Goal: Task Accomplishment & Management: Use online tool/utility

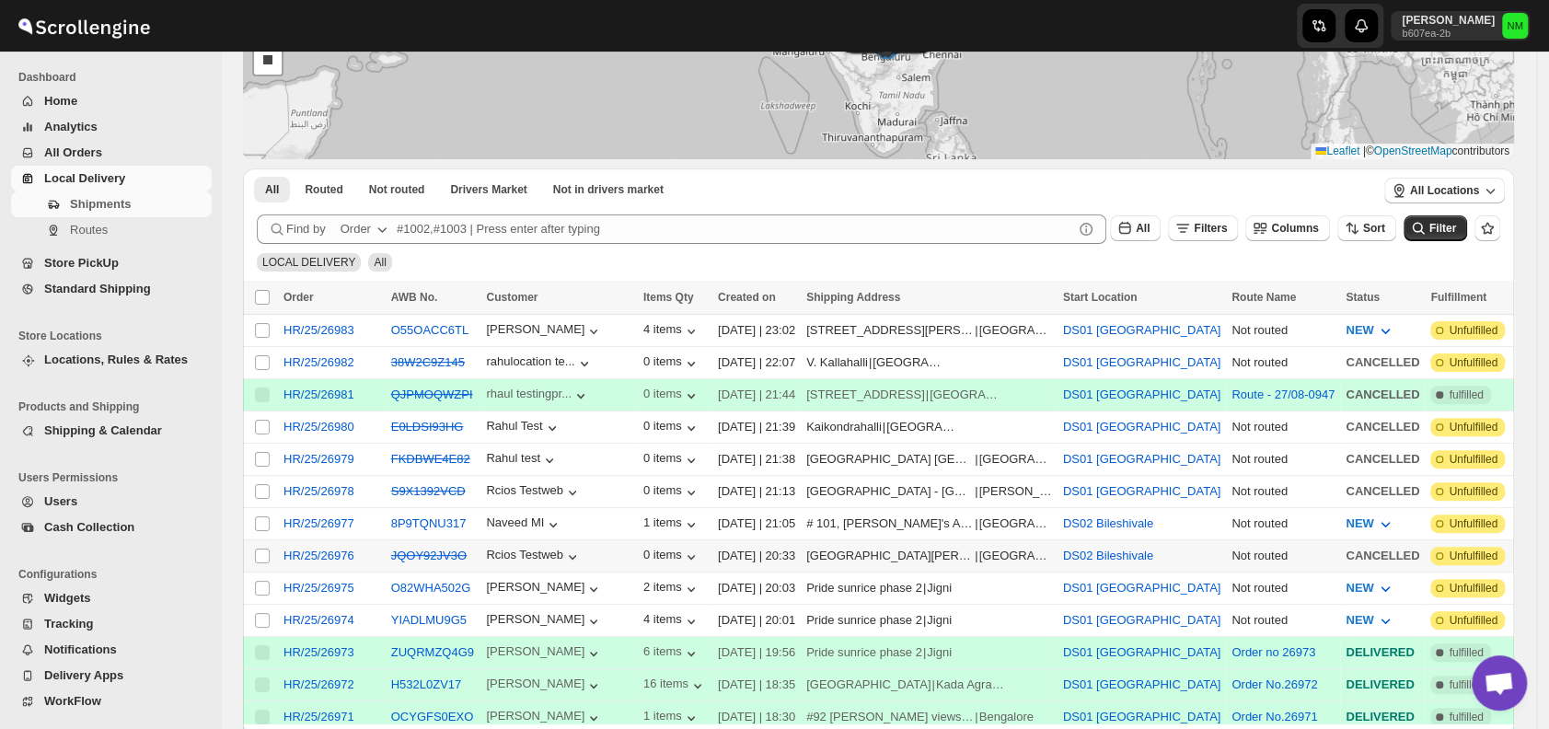
scroll to position [199, 0]
click at [261, 612] on input "Select shipment" at bounding box center [262, 619] width 15 height 15
checkbox input "true"
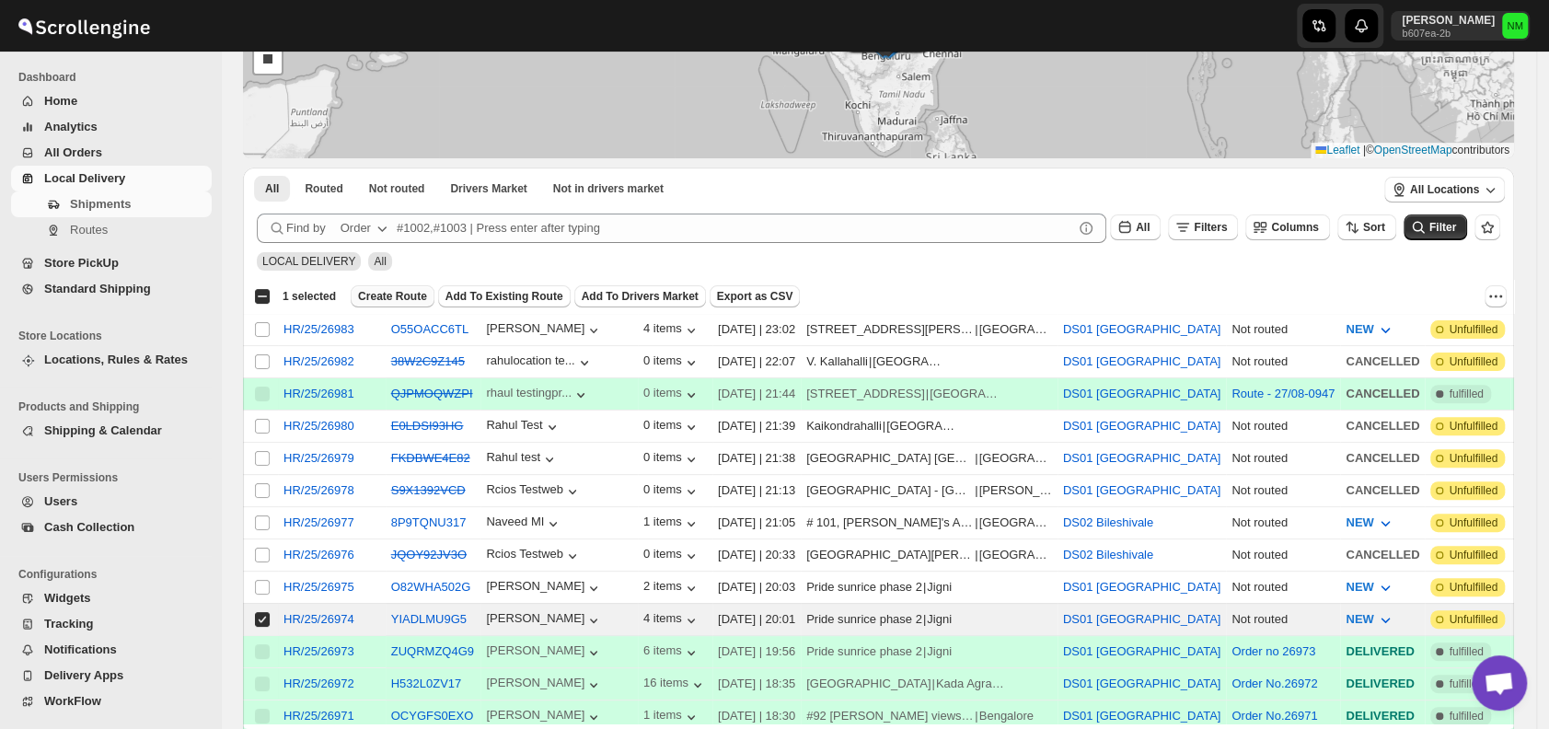
click at [379, 285] on button "Create Route" at bounding box center [393, 296] width 84 height 22
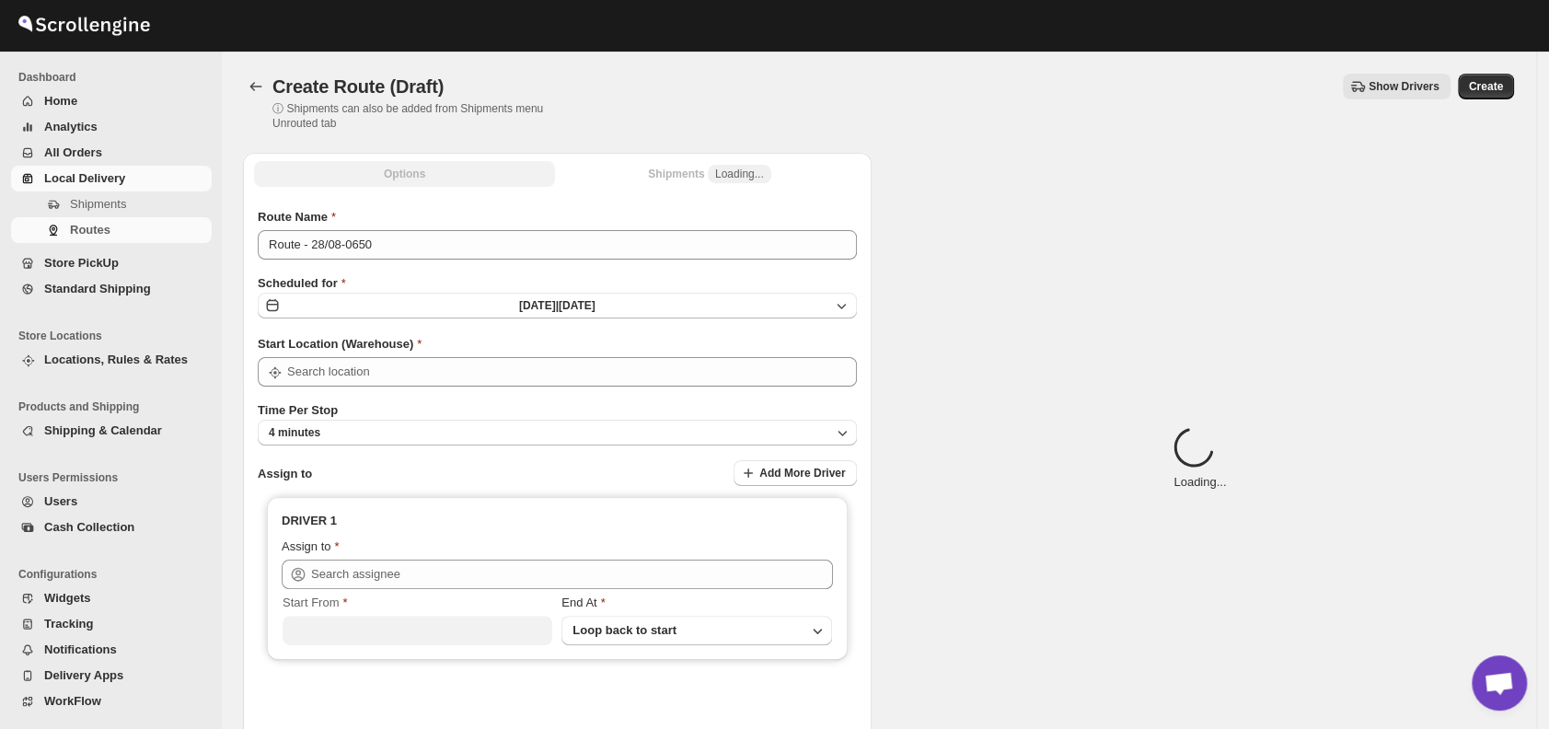
type input "DS01 [GEOGRAPHIC_DATA]"
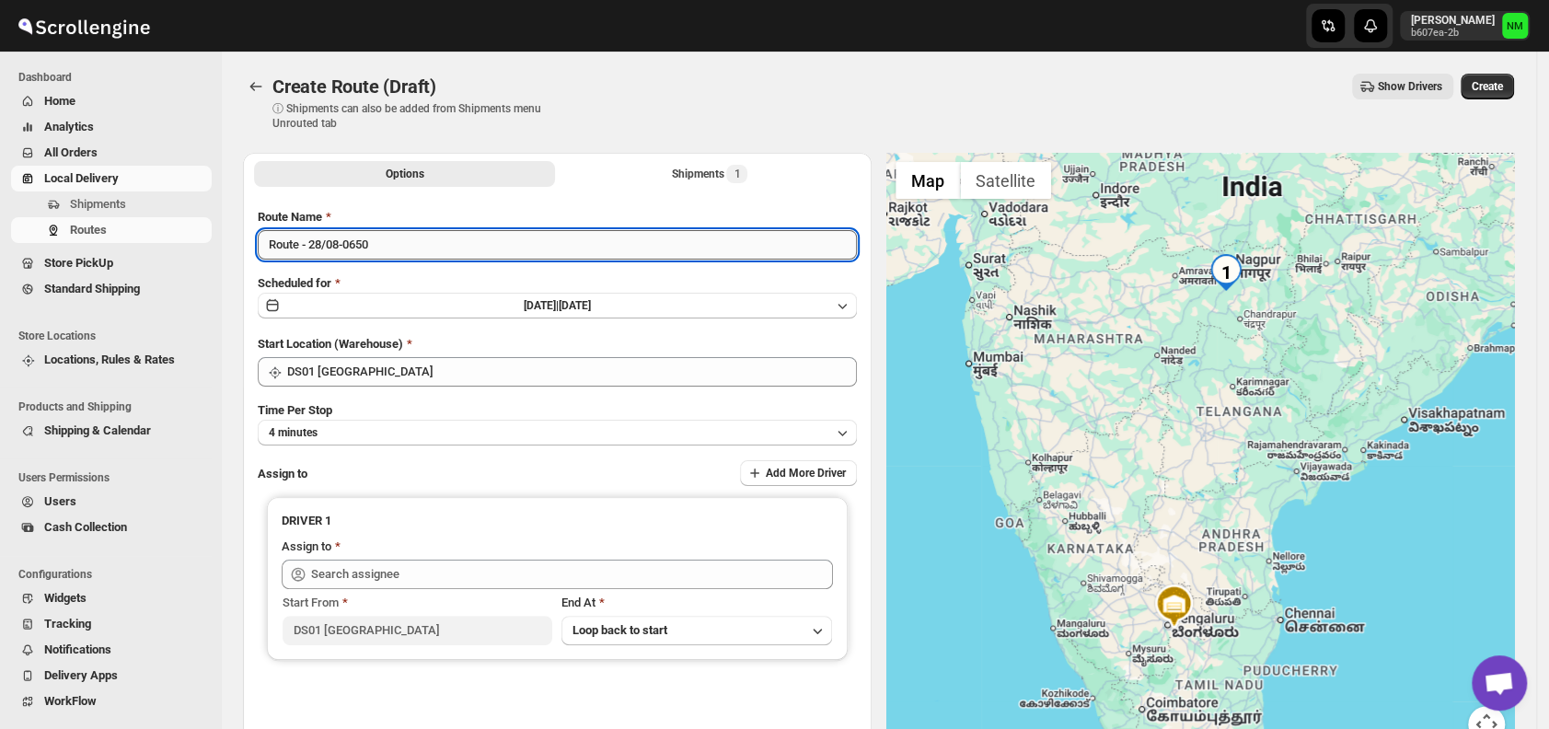
click at [435, 251] on input "Route - 28/08-0650" at bounding box center [557, 244] width 599 height 29
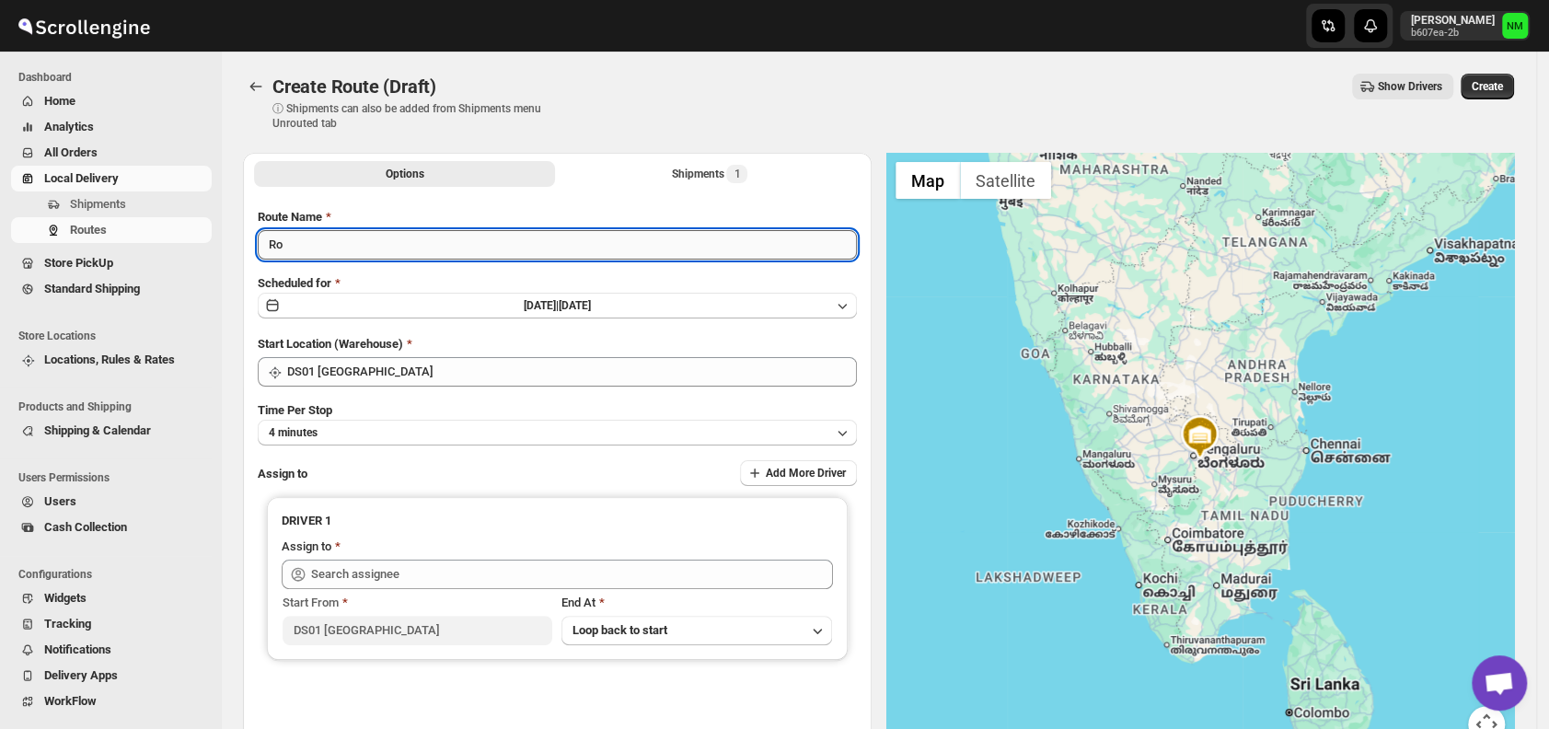
type input "R"
type input "Order No.26974"
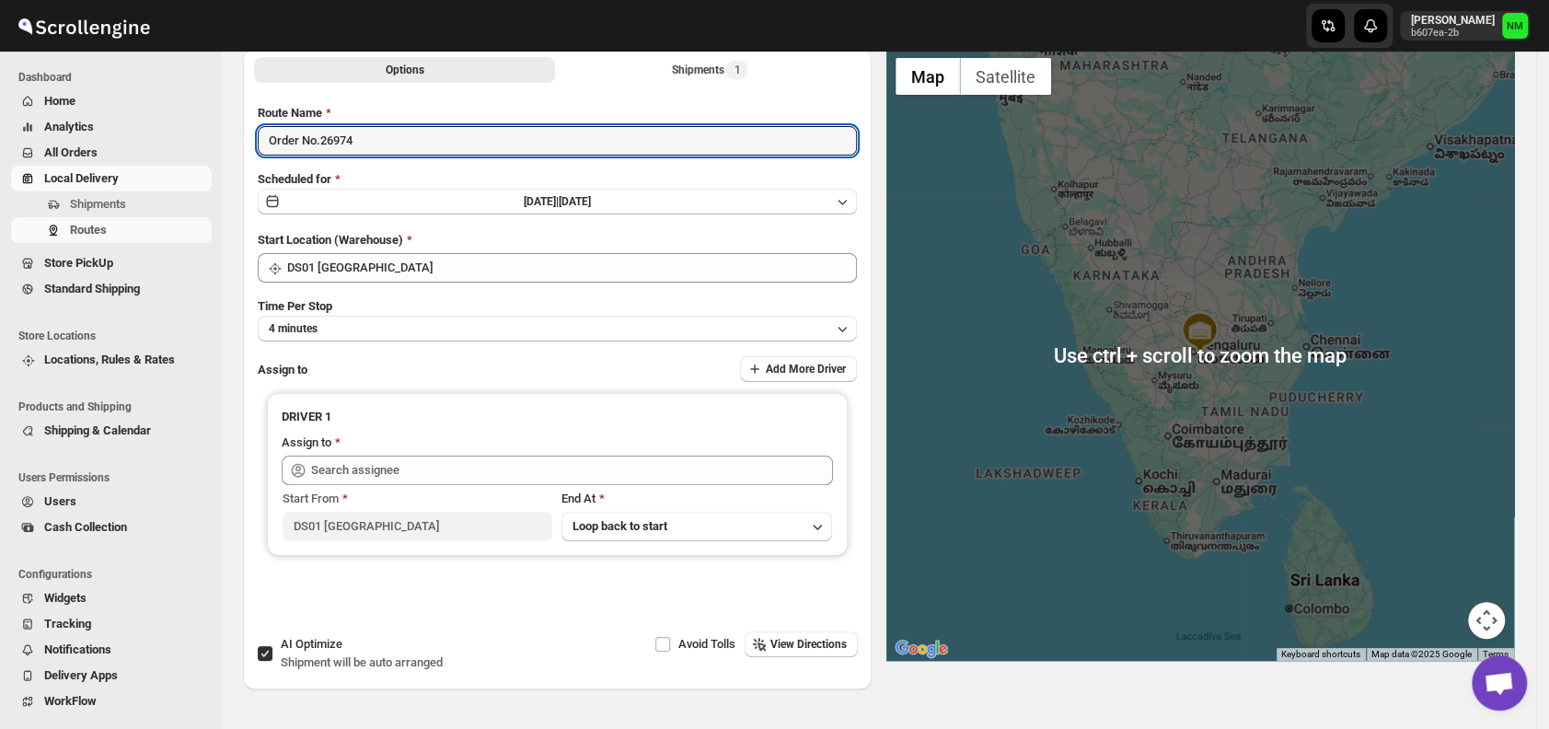
scroll to position [108, 0]
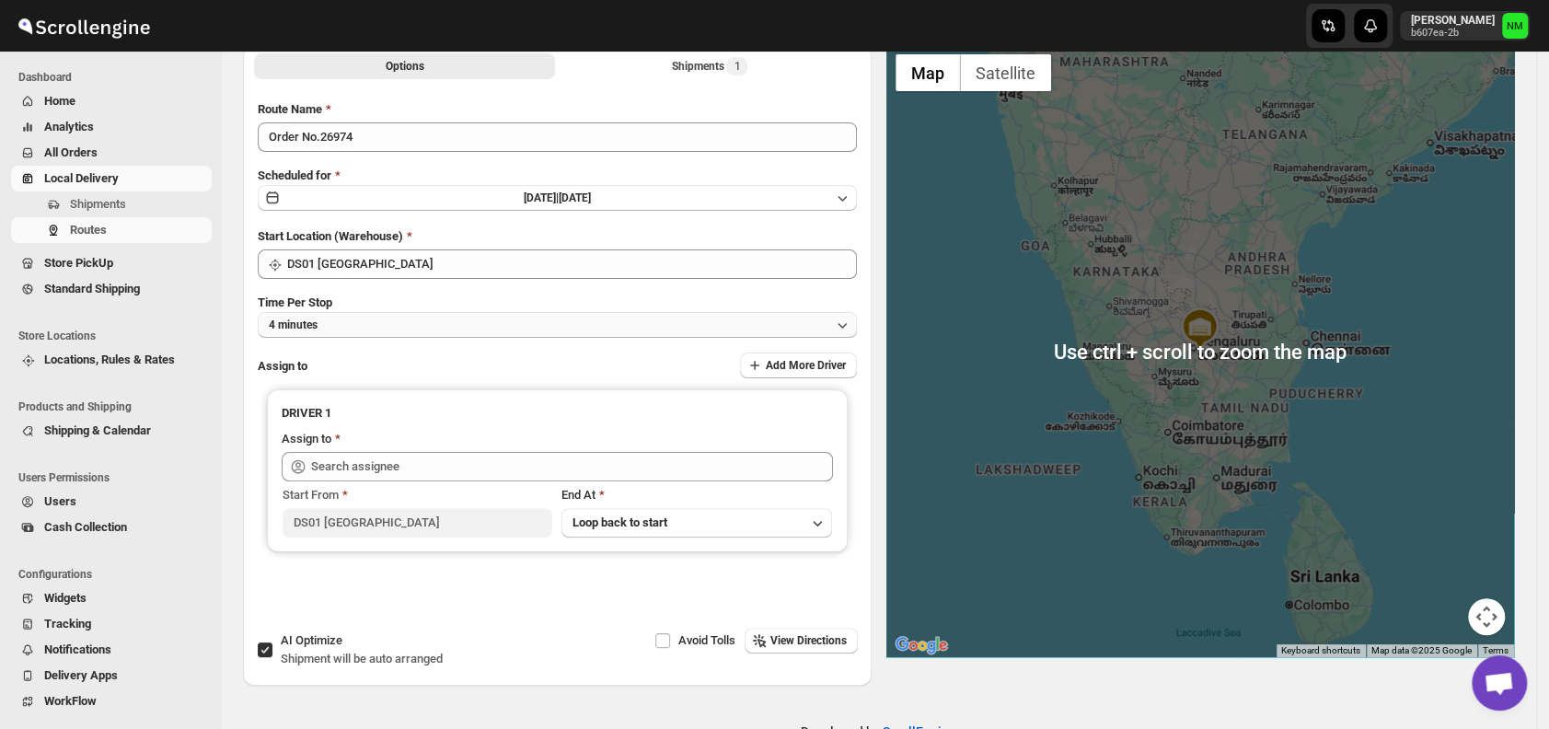
click at [462, 321] on button "4 minutes" at bounding box center [557, 325] width 599 height 26
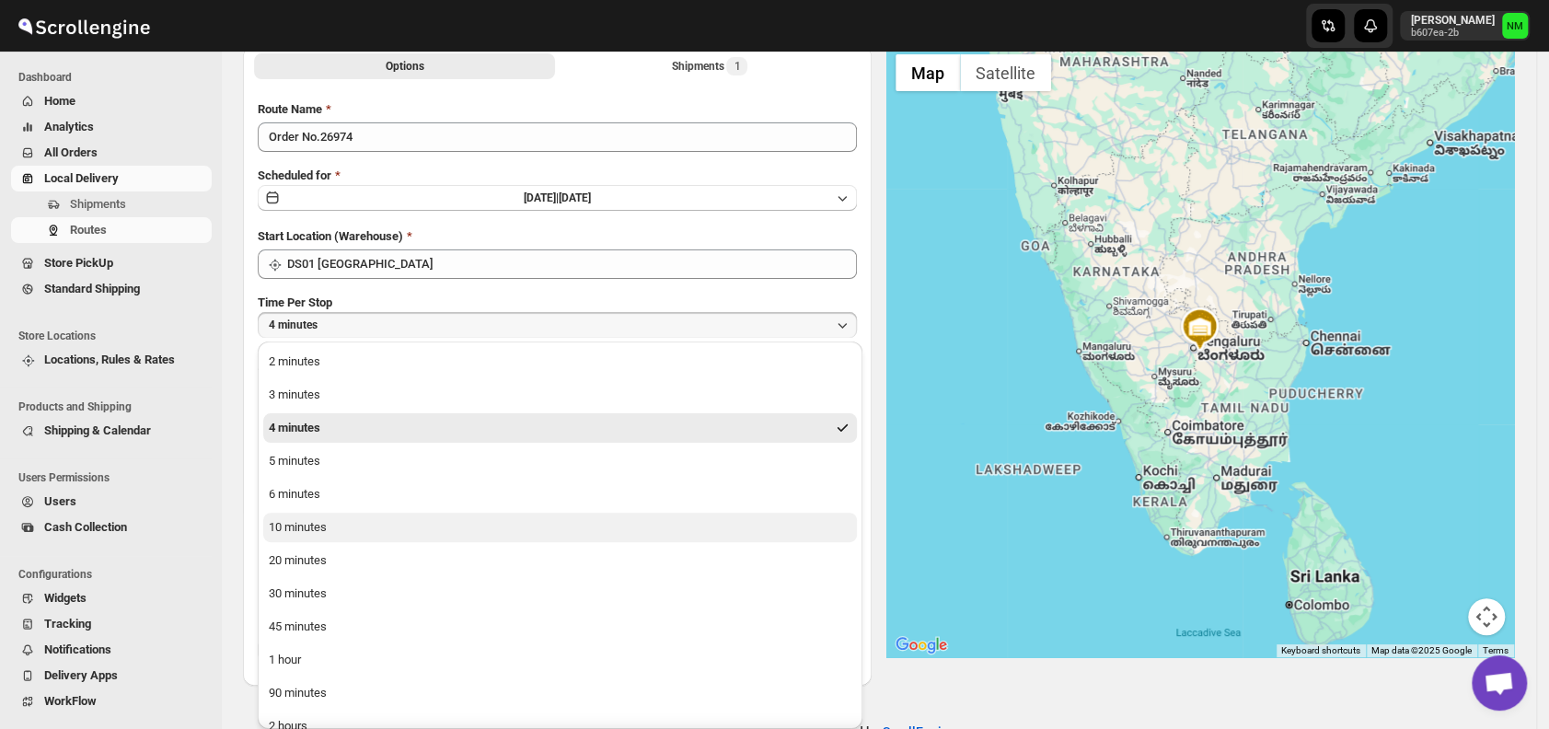
click at [356, 517] on button "10 minutes" at bounding box center [560, 527] width 594 height 29
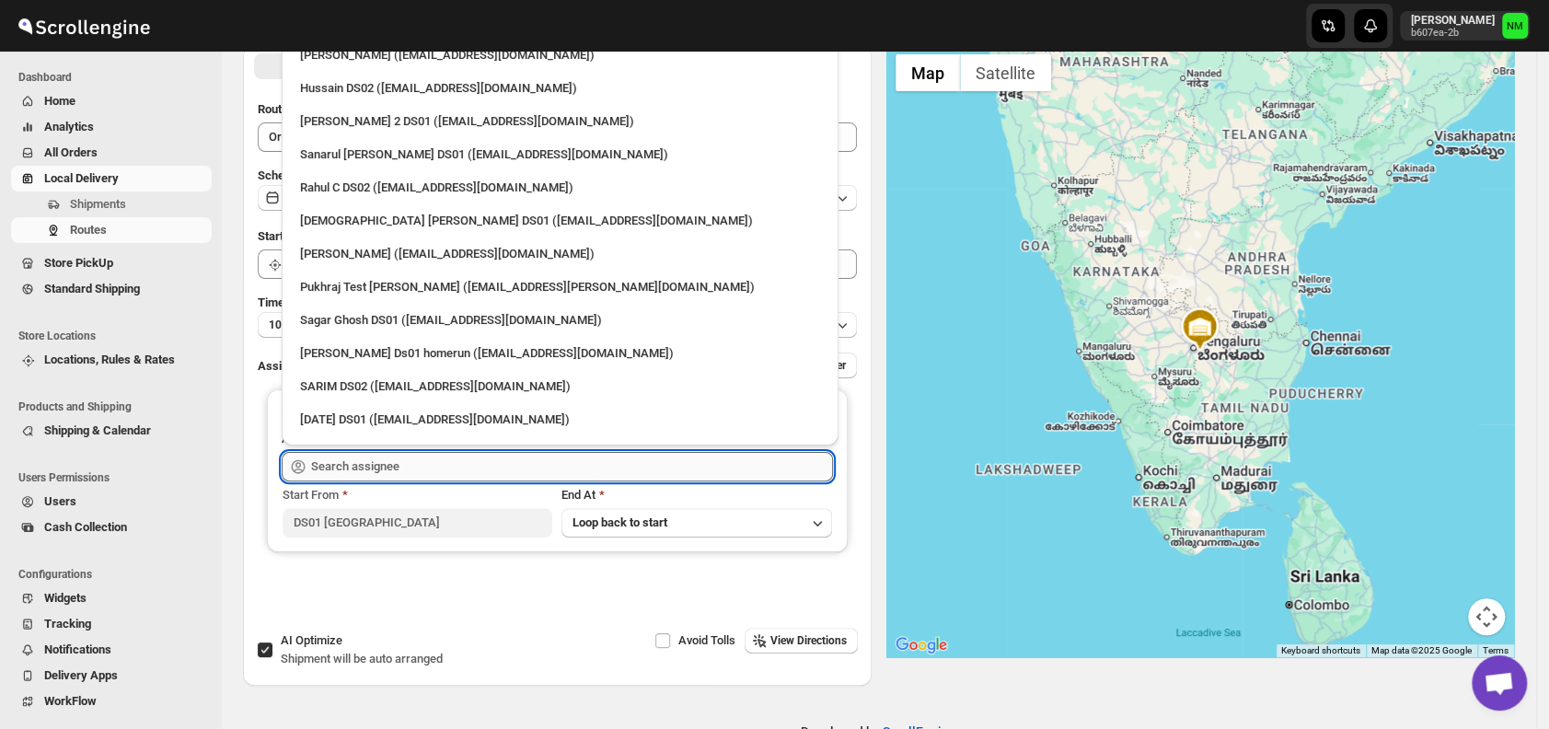
click at [445, 457] on input "text" at bounding box center [572, 466] width 522 height 29
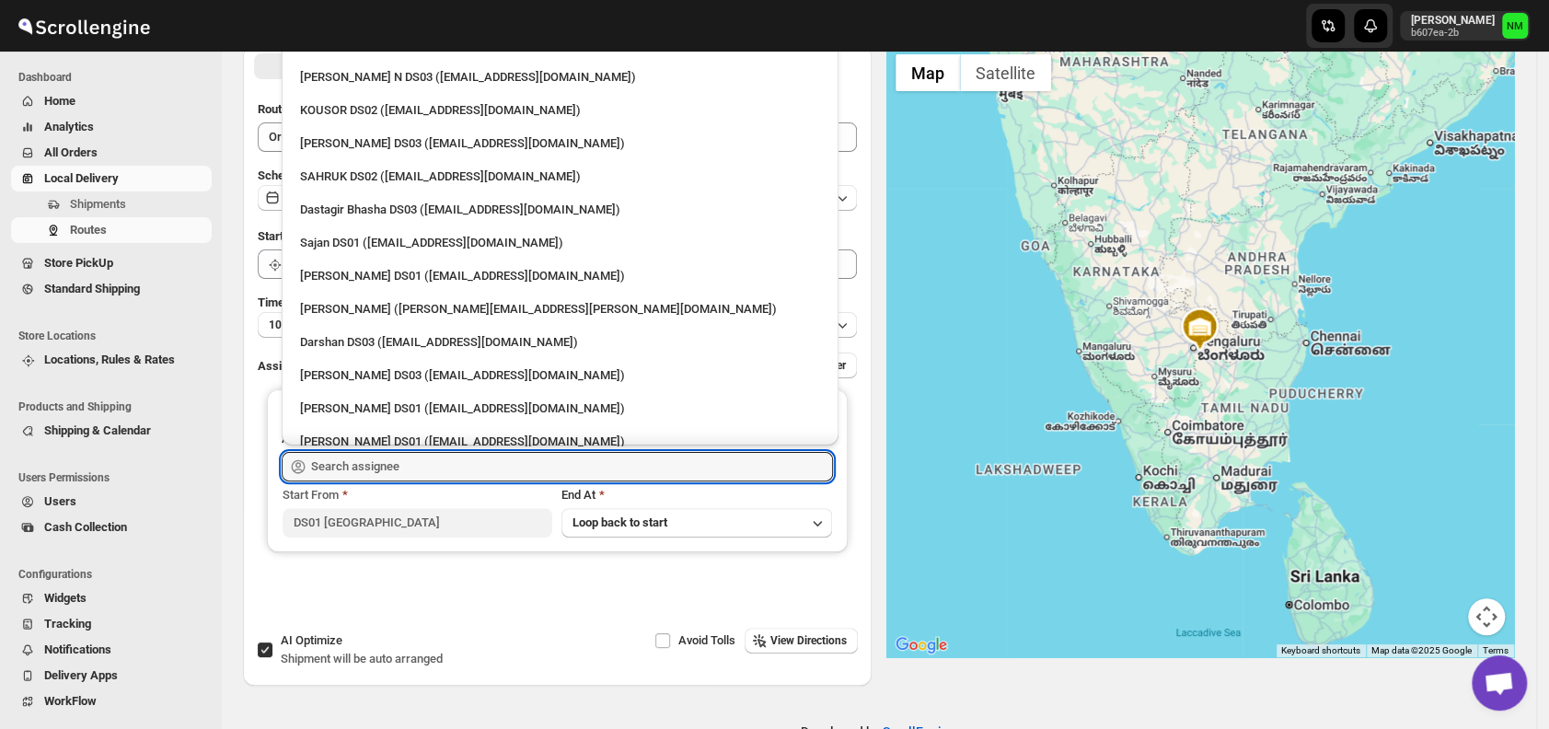
scroll to position [1171, 0]
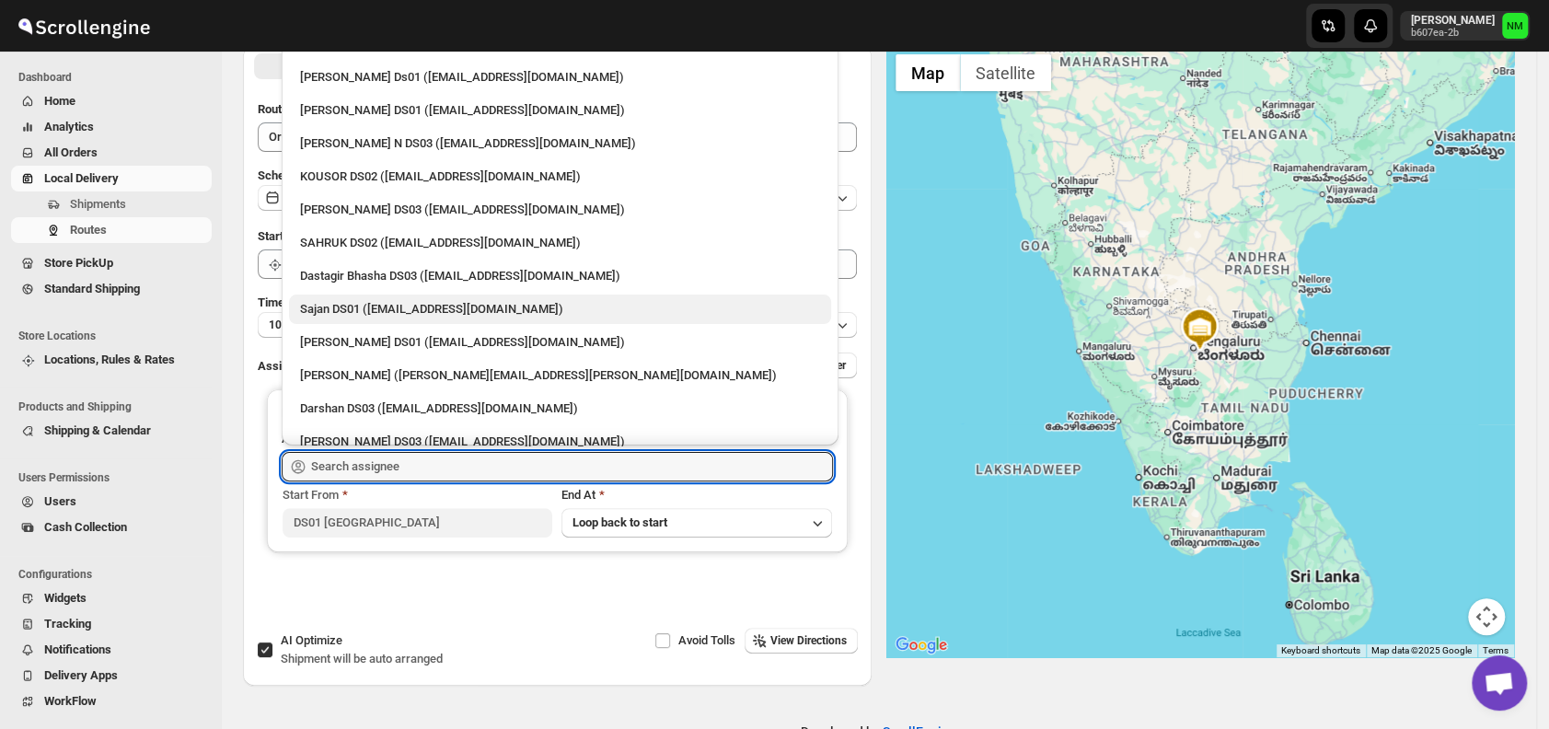
click at [330, 312] on div "Sajan DS01 ([EMAIL_ADDRESS][DOMAIN_NAME])" at bounding box center [560, 309] width 520 height 18
type input "Sajan DS01 ([EMAIL_ADDRESS][DOMAIN_NAME])"
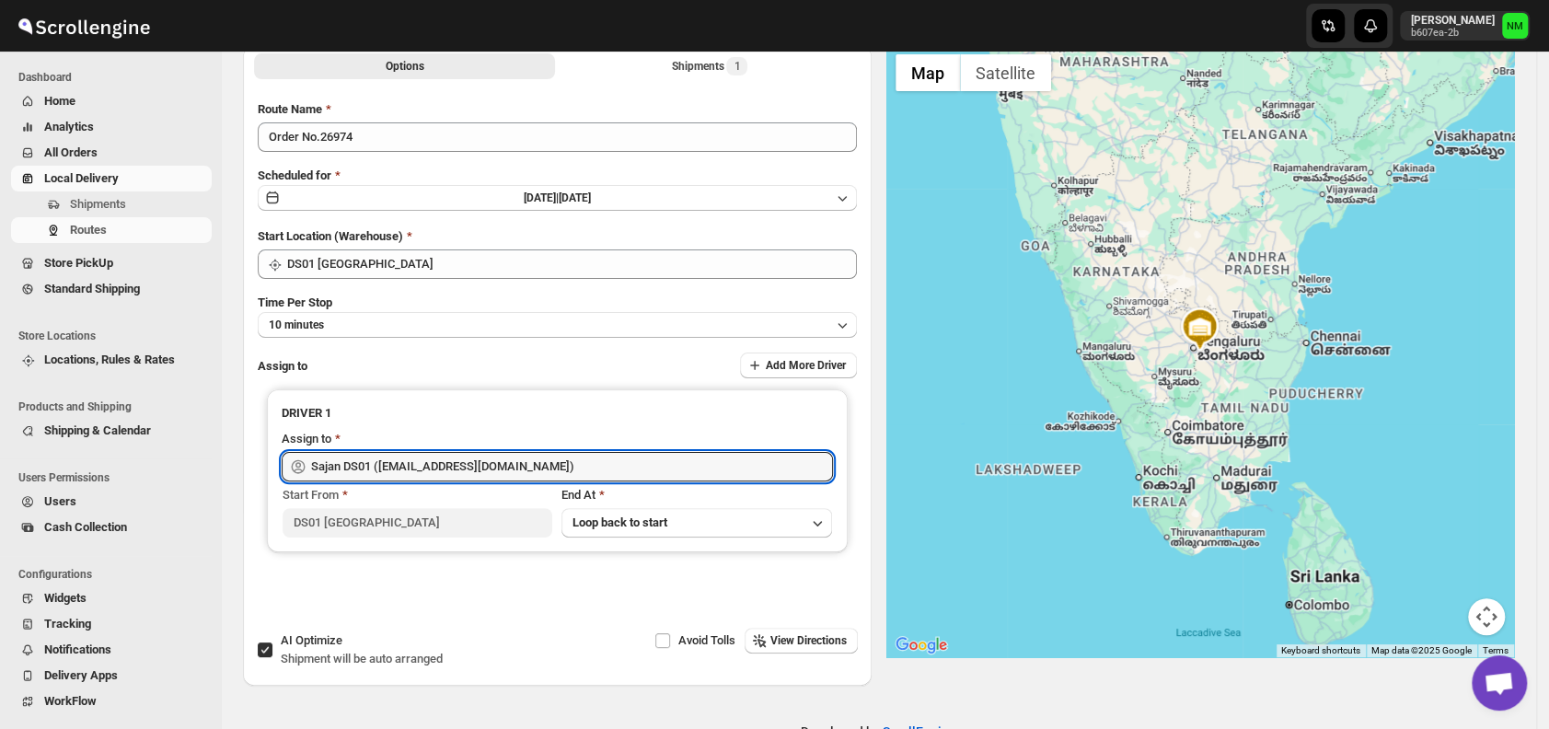
scroll to position [0, 0]
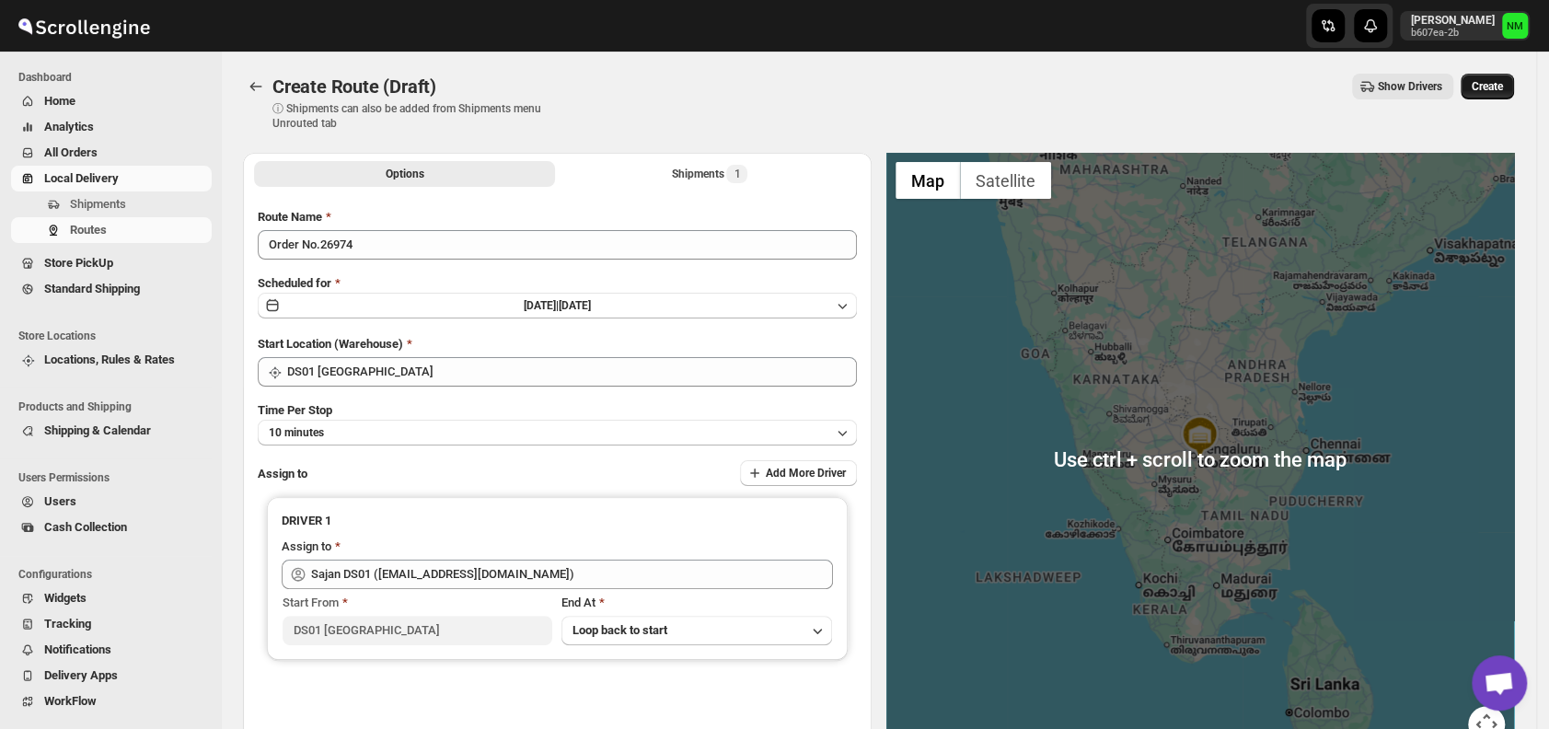
click at [1503, 80] on span "Create" at bounding box center [1487, 86] width 31 height 15
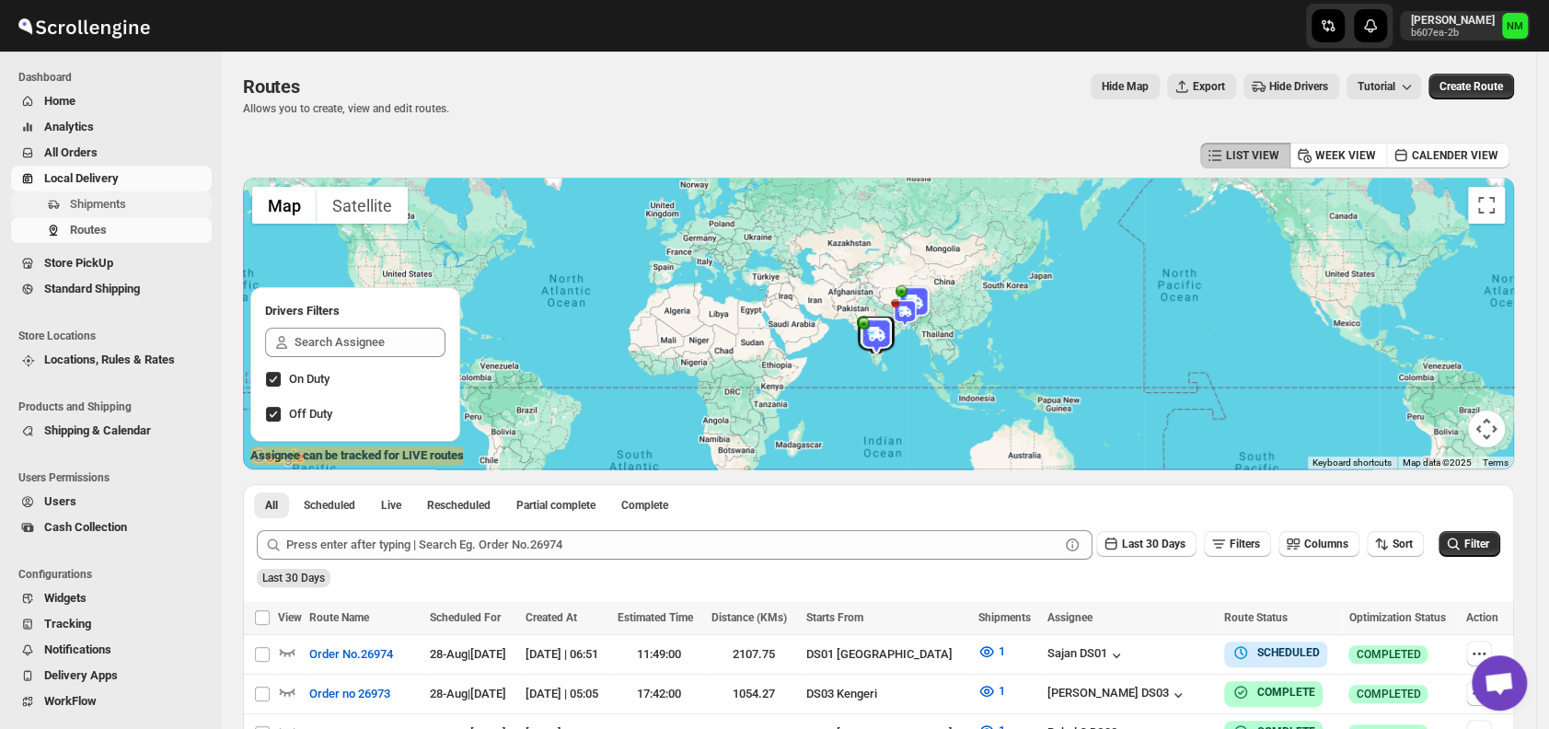
click at [139, 202] on span "Shipments" at bounding box center [139, 204] width 138 height 18
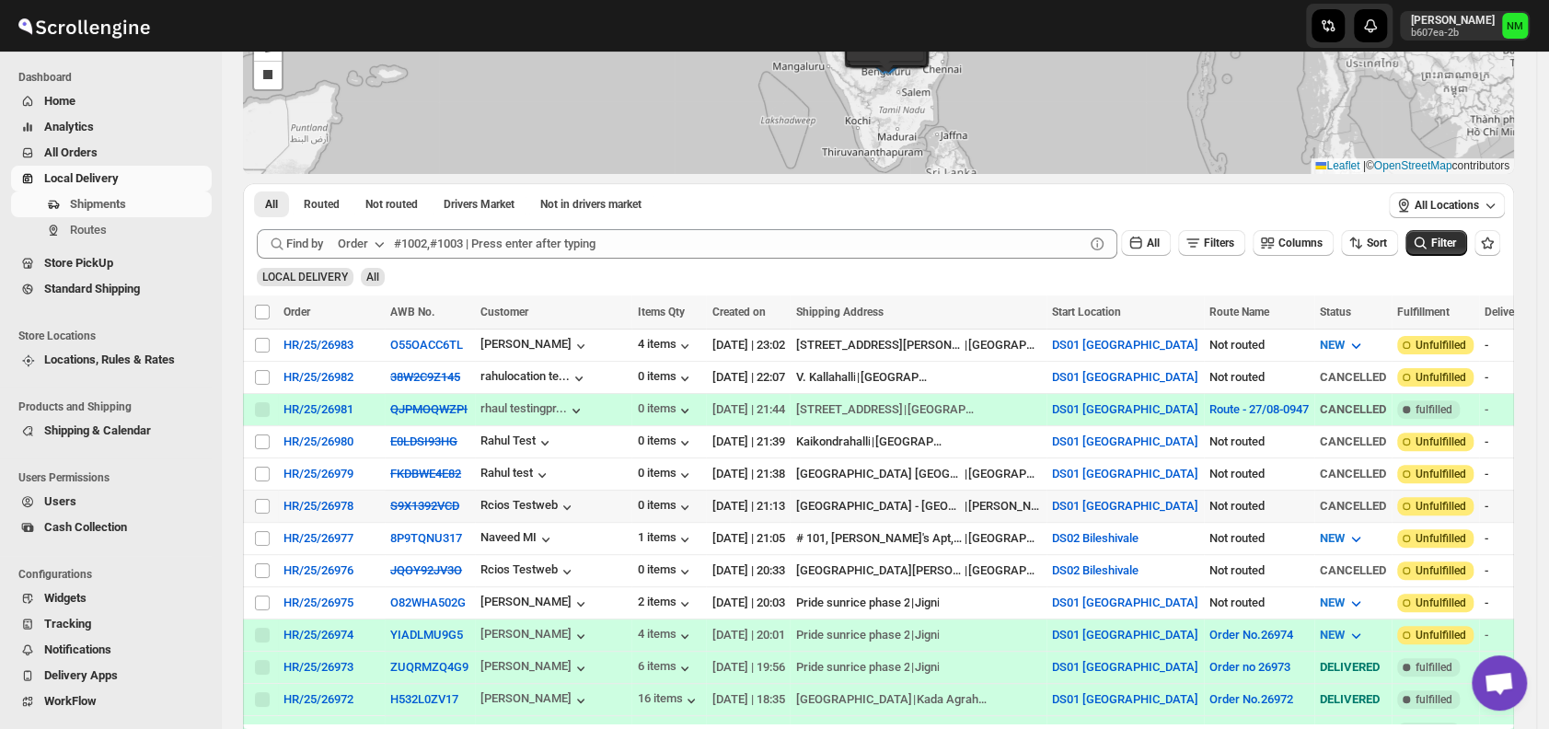
scroll to position [184, 0]
click at [265, 595] on input "Select shipment" at bounding box center [262, 602] width 15 height 15
checkbox input "true"
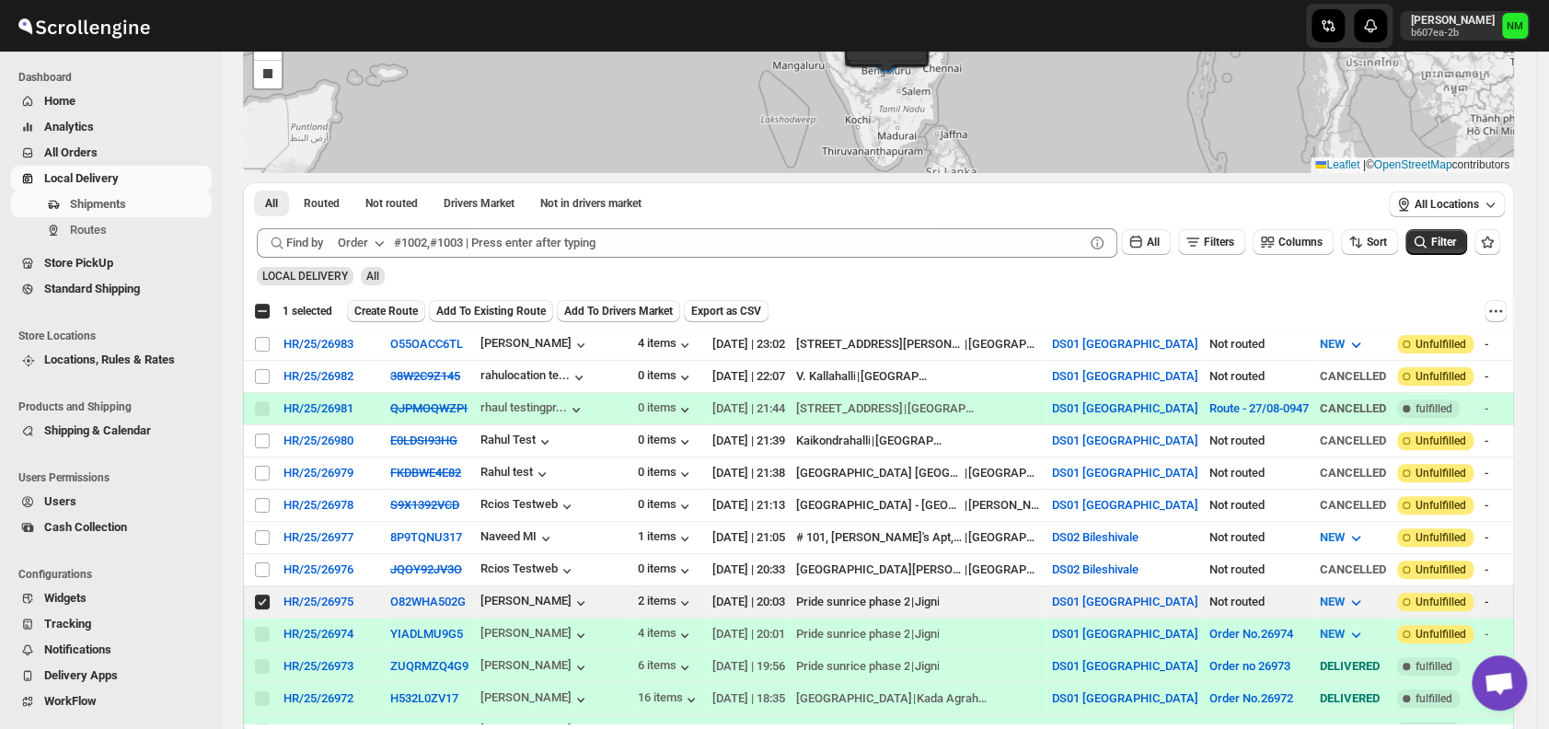
click at [381, 304] on span "Create Route" at bounding box center [386, 311] width 64 height 15
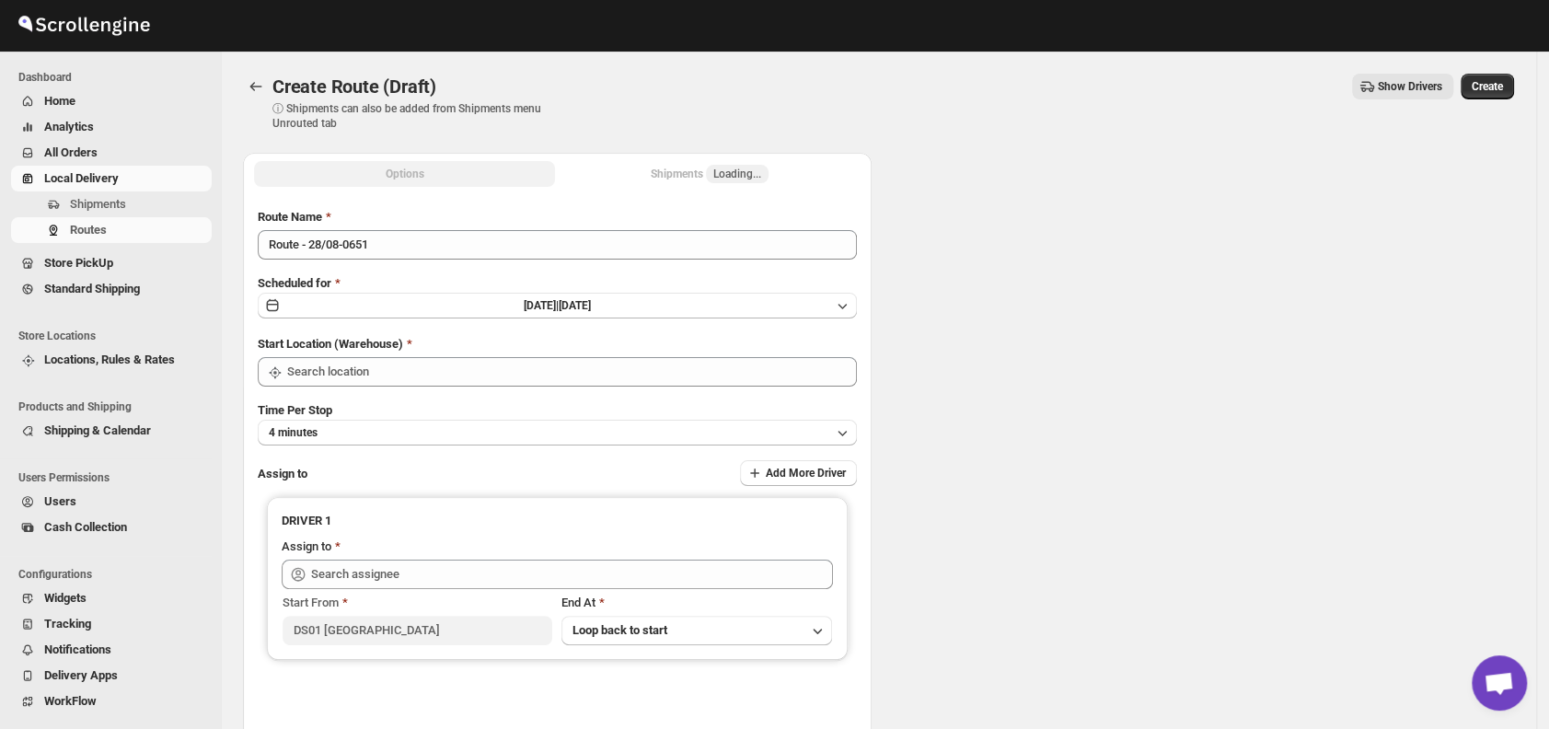
type input "DS01 [GEOGRAPHIC_DATA]"
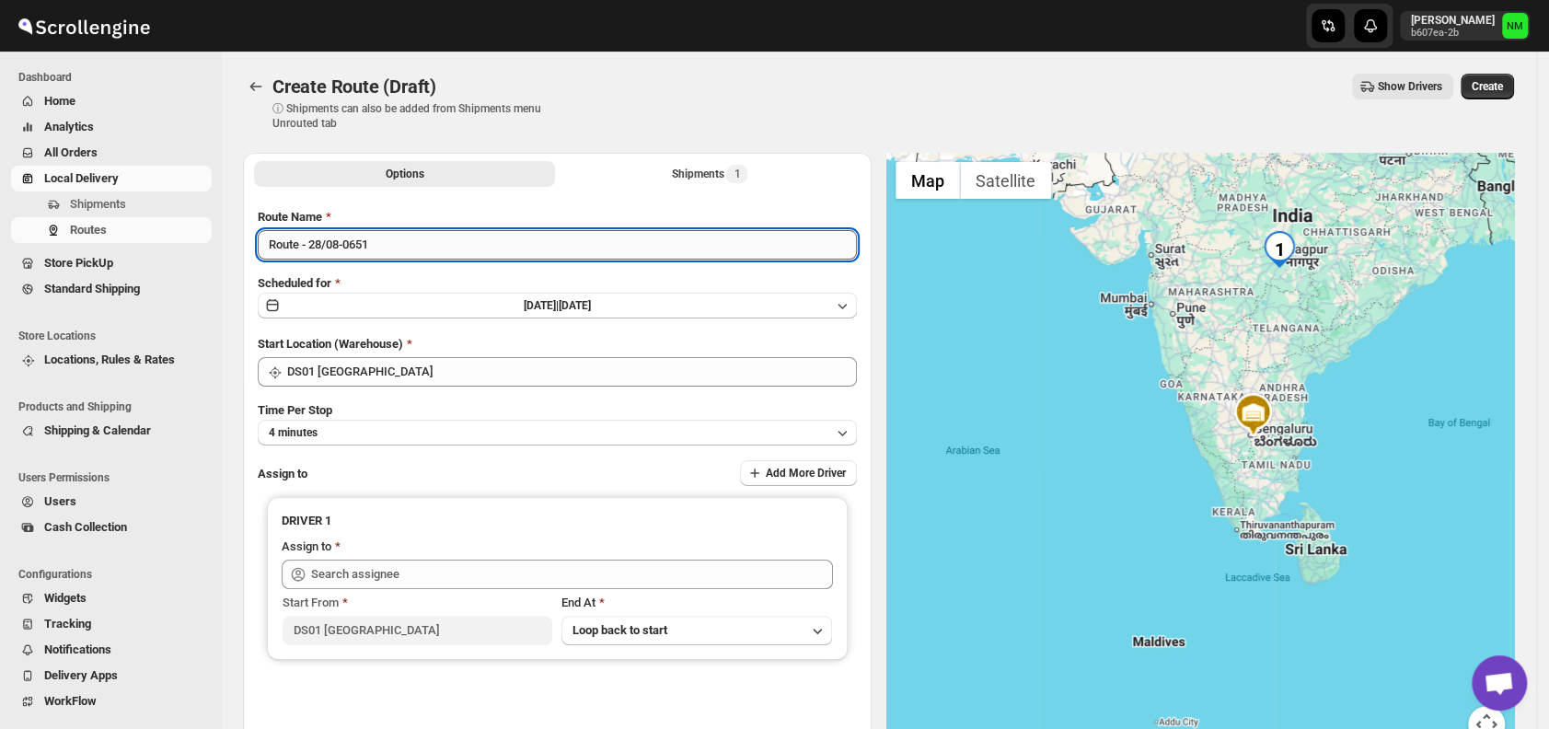
click at [418, 250] on input "Route - 28/08-0651" at bounding box center [557, 244] width 599 height 29
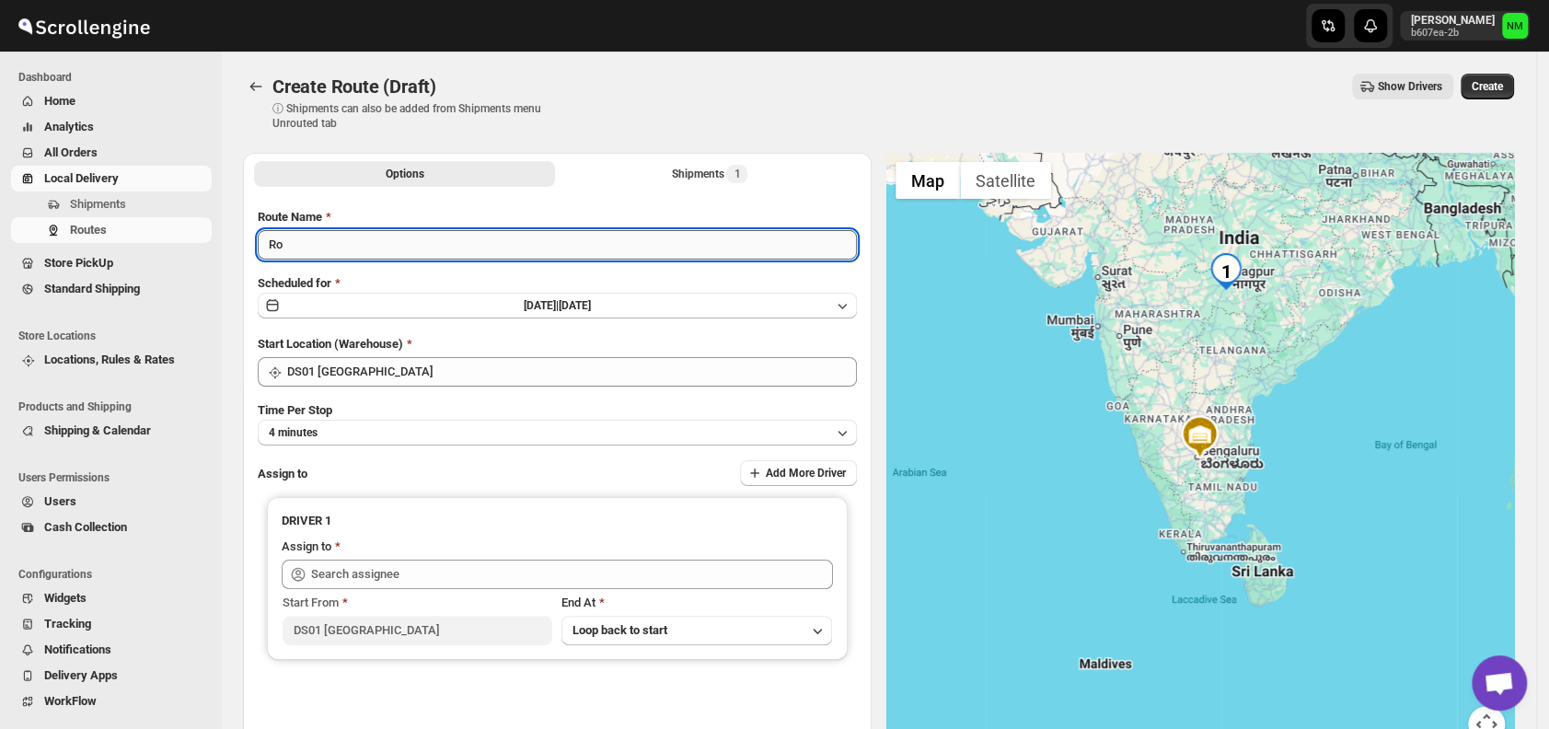
type input "R"
type input "Order No.26975"
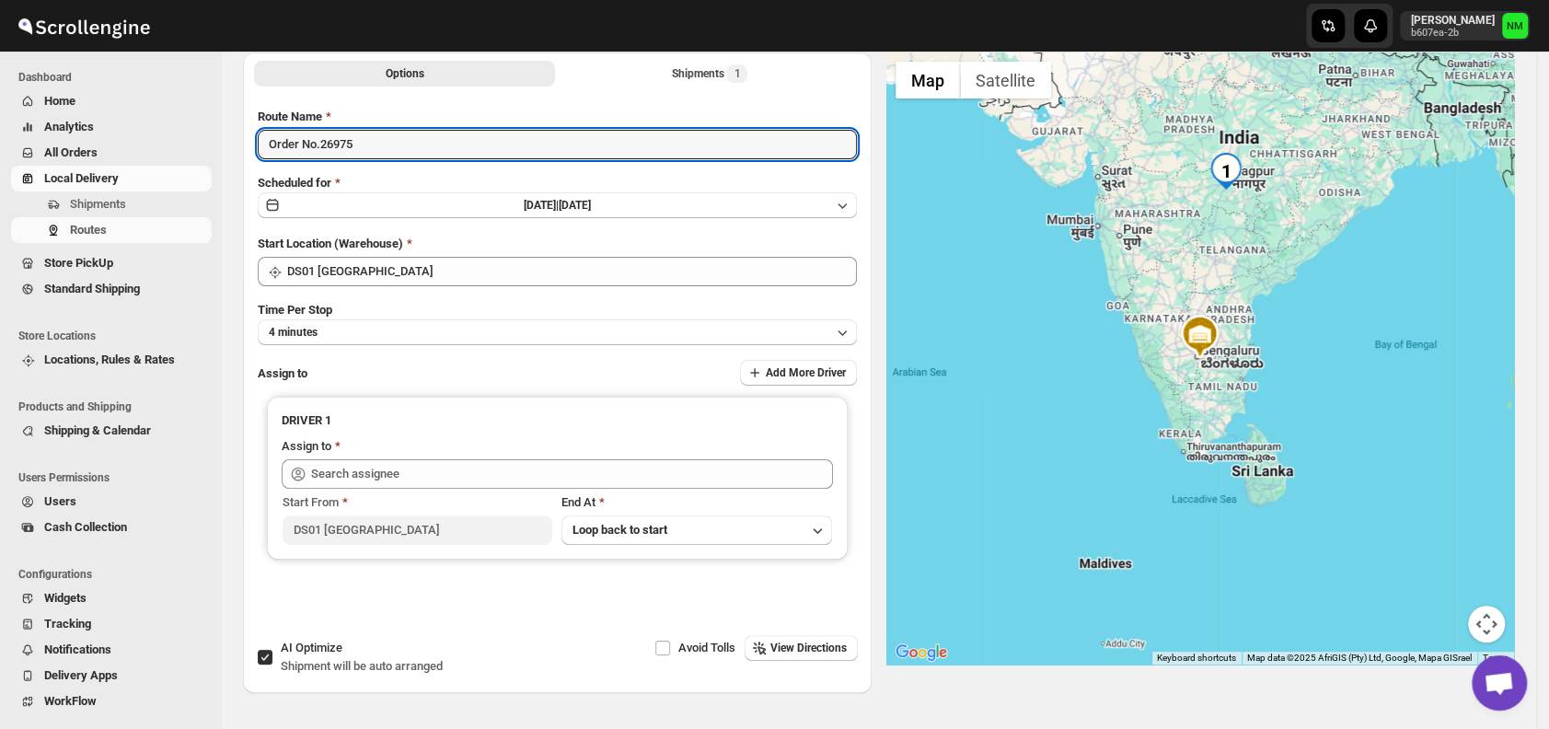
scroll to position [105, 0]
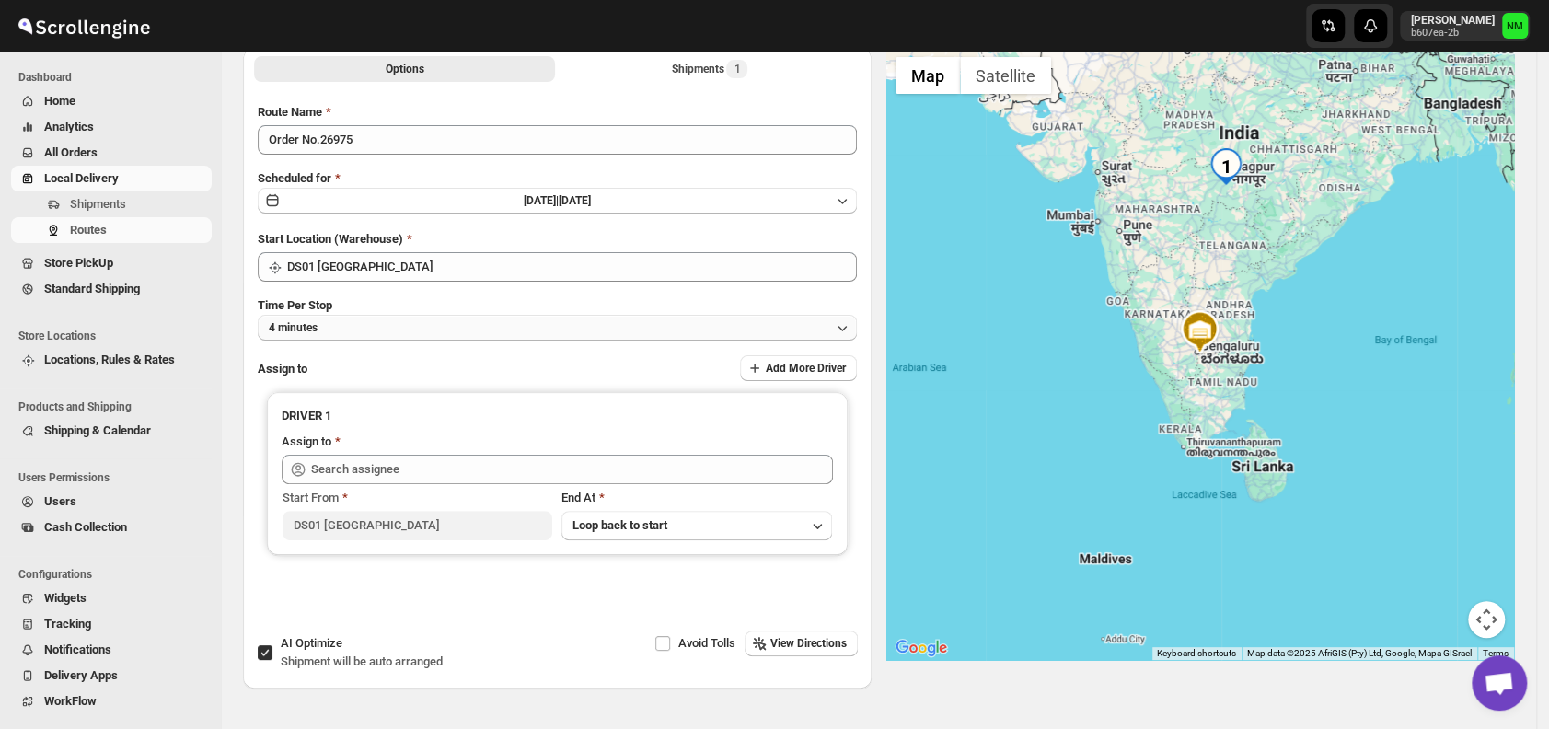
click at [351, 326] on button "4 minutes" at bounding box center [557, 328] width 599 height 26
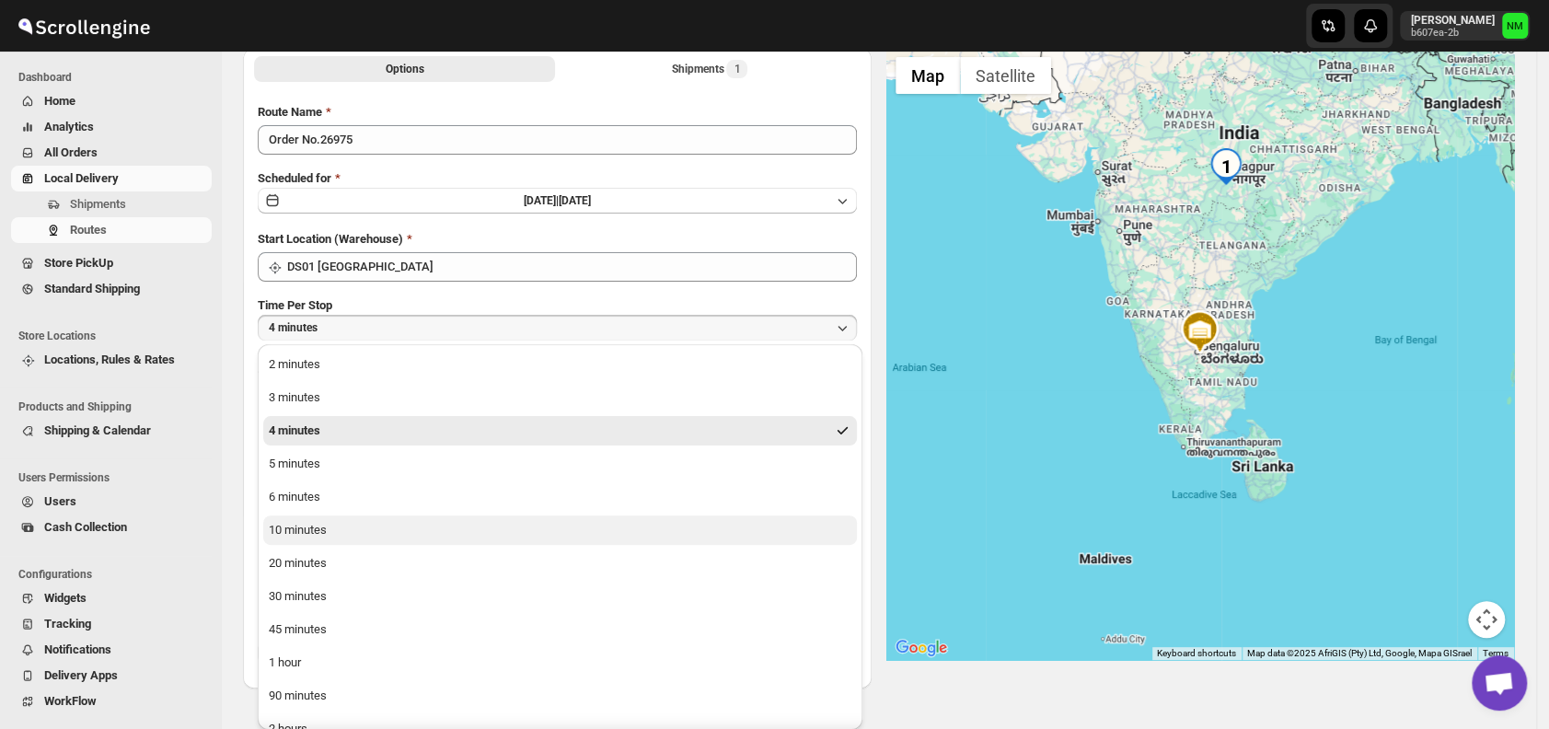
click at [324, 527] on div "10 minutes" at bounding box center [298, 530] width 58 height 18
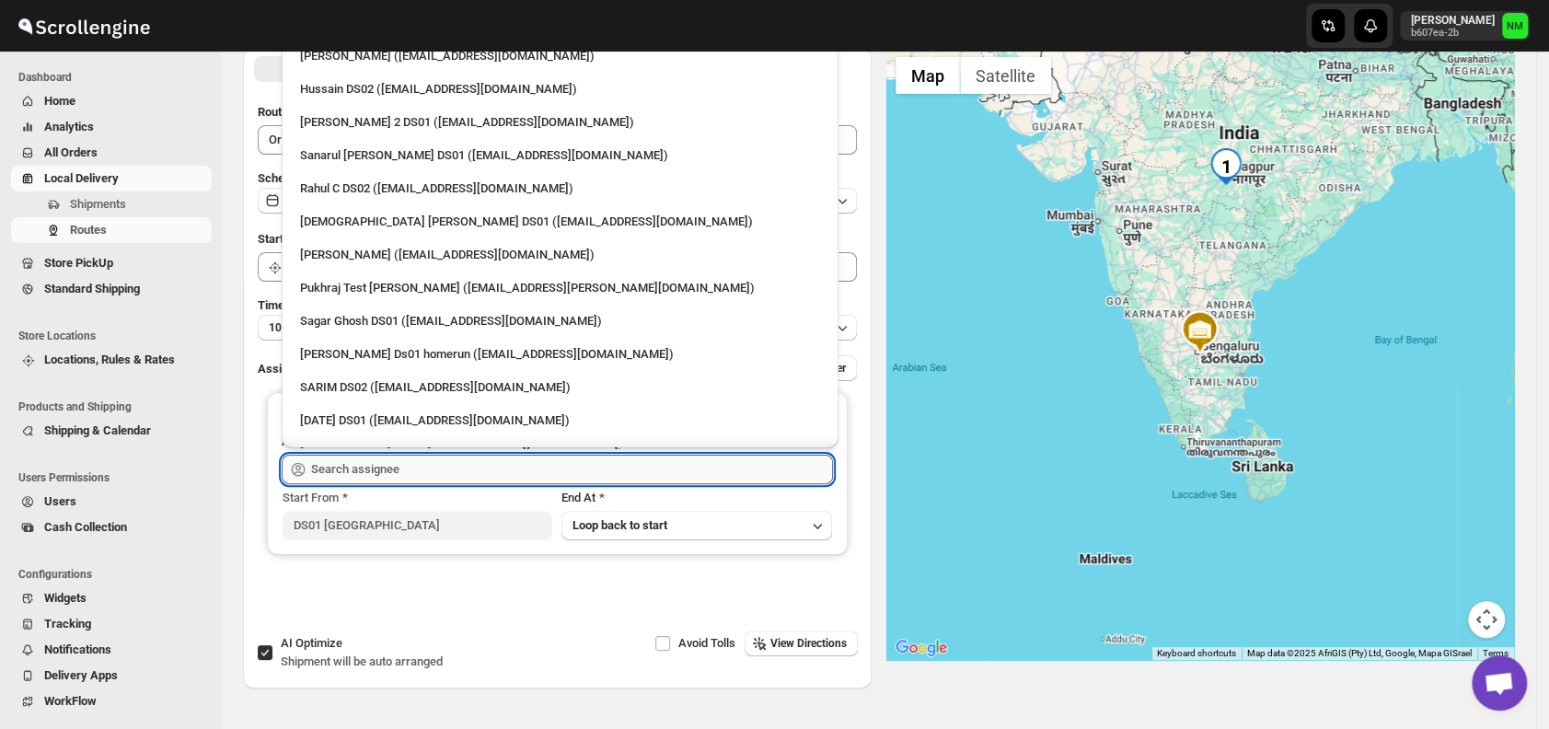
click at [423, 458] on input "text" at bounding box center [572, 469] width 522 height 29
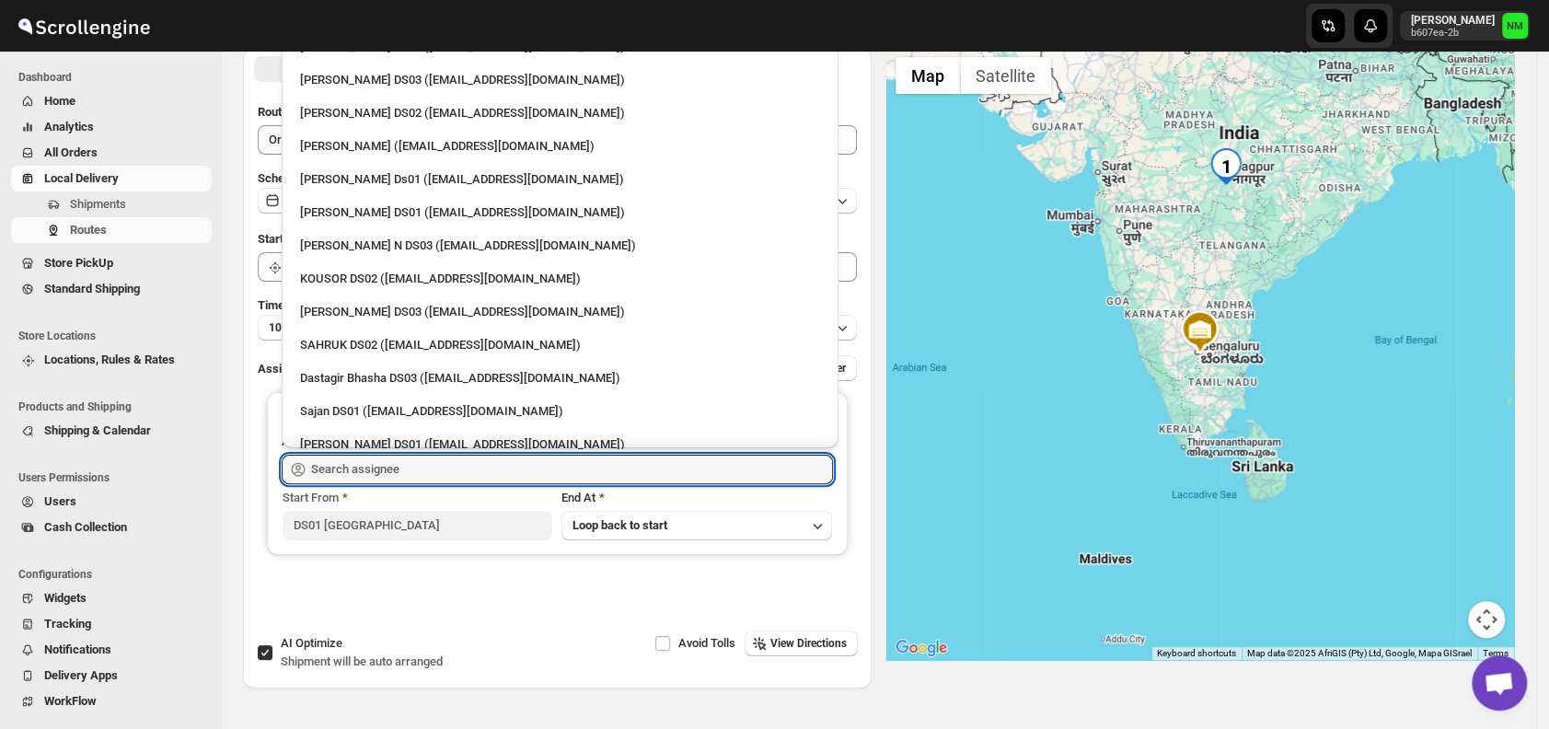
scroll to position [1075, 0]
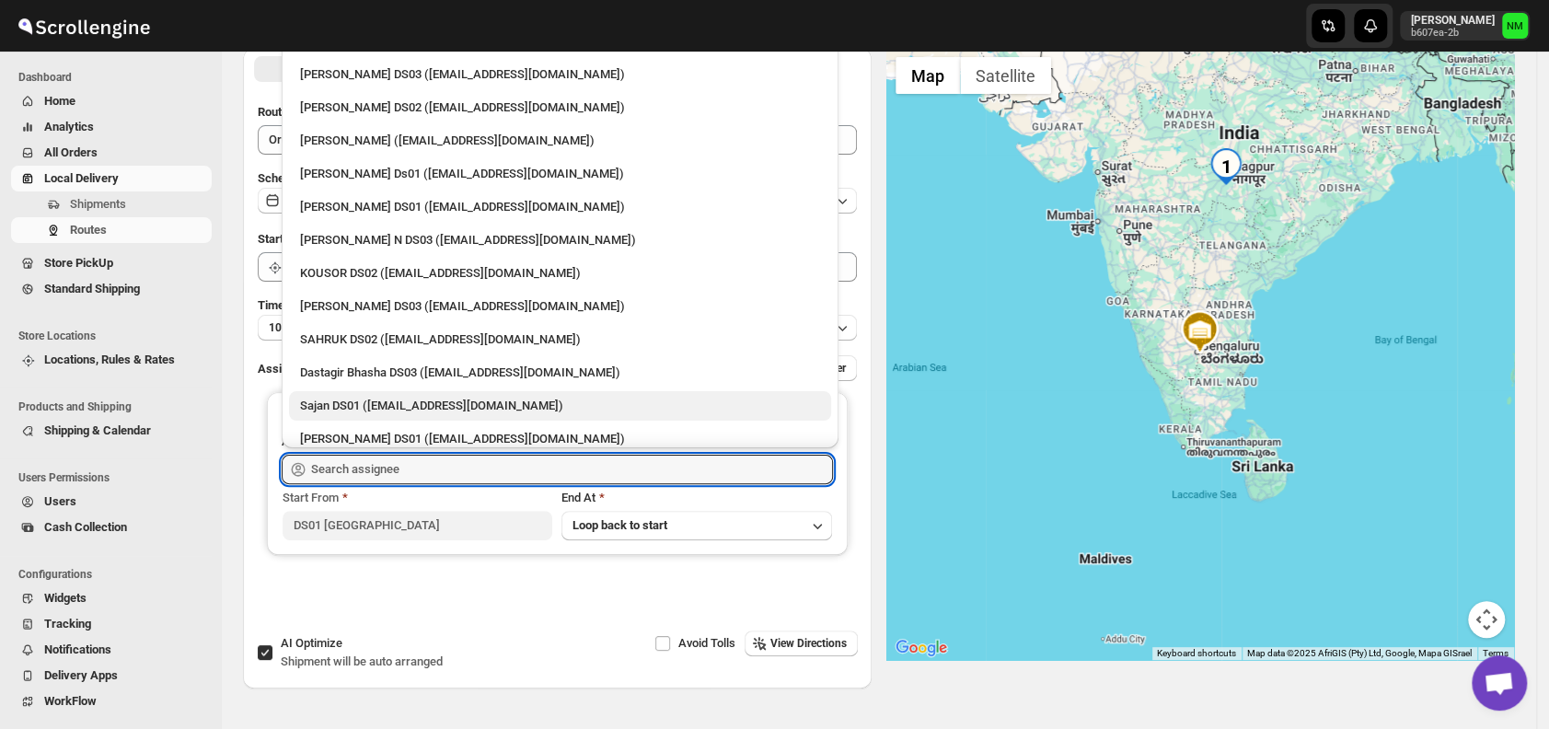
click at [389, 400] on div "Sajan DS01 ([EMAIL_ADDRESS][DOMAIN_NAME])" at bounding box center [560, 406] width 520 height 18
type input "Sajan DS01 ([EMAIL_ADDRESS][DOMAIN_NAME])"
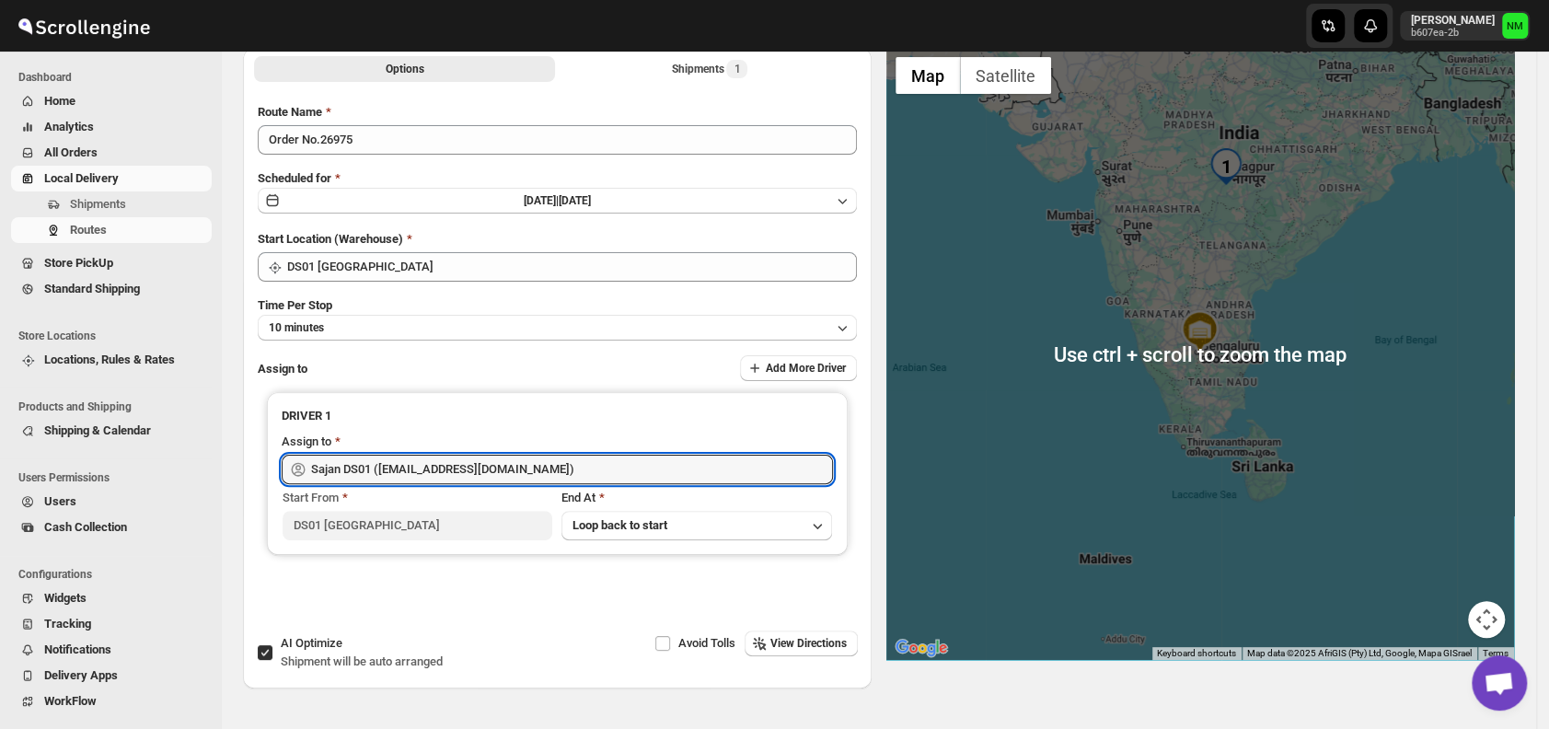
scroll to position [0, 0]
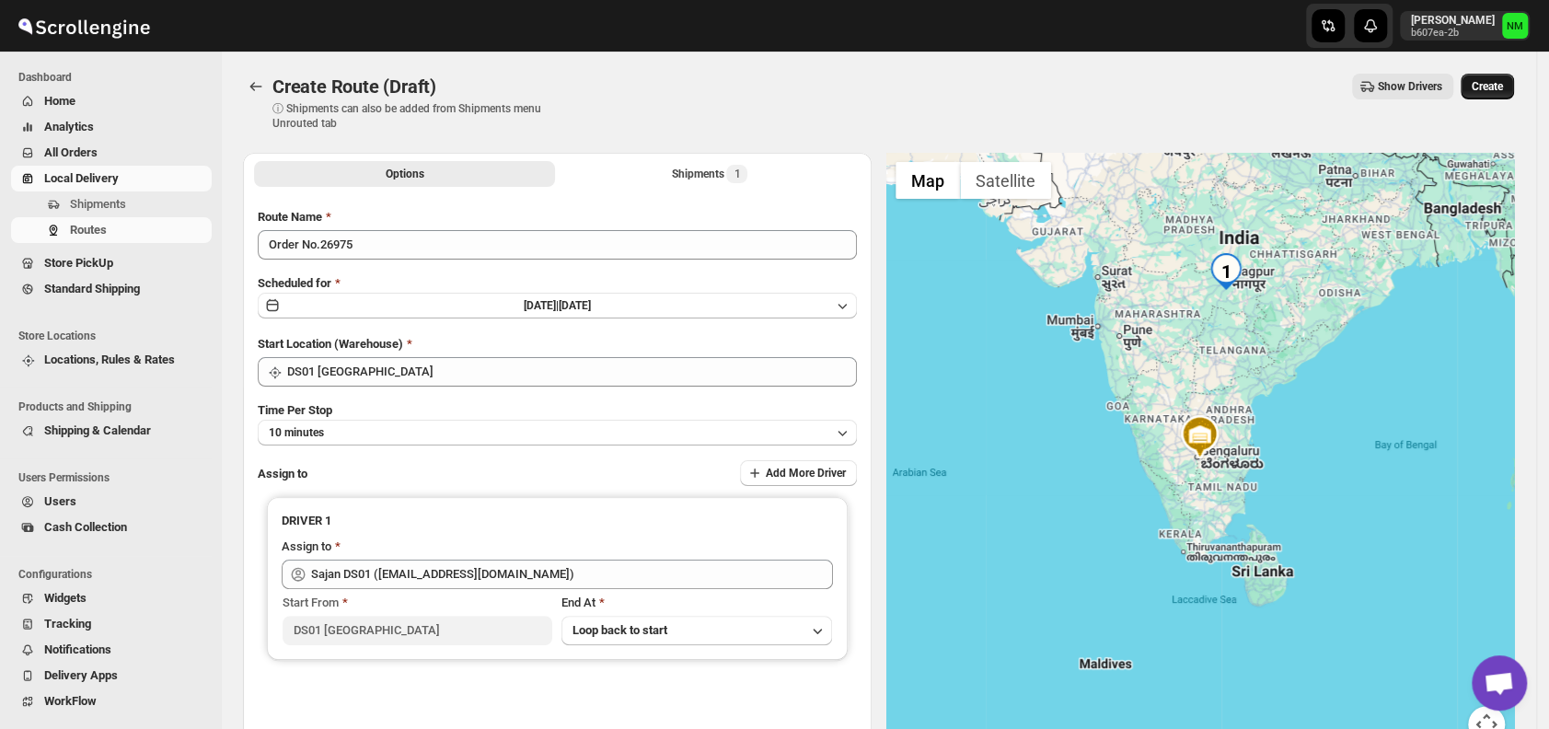
click at [1488, 95] on button "Create" at bounding box center [1487, 87] width 53 height 26
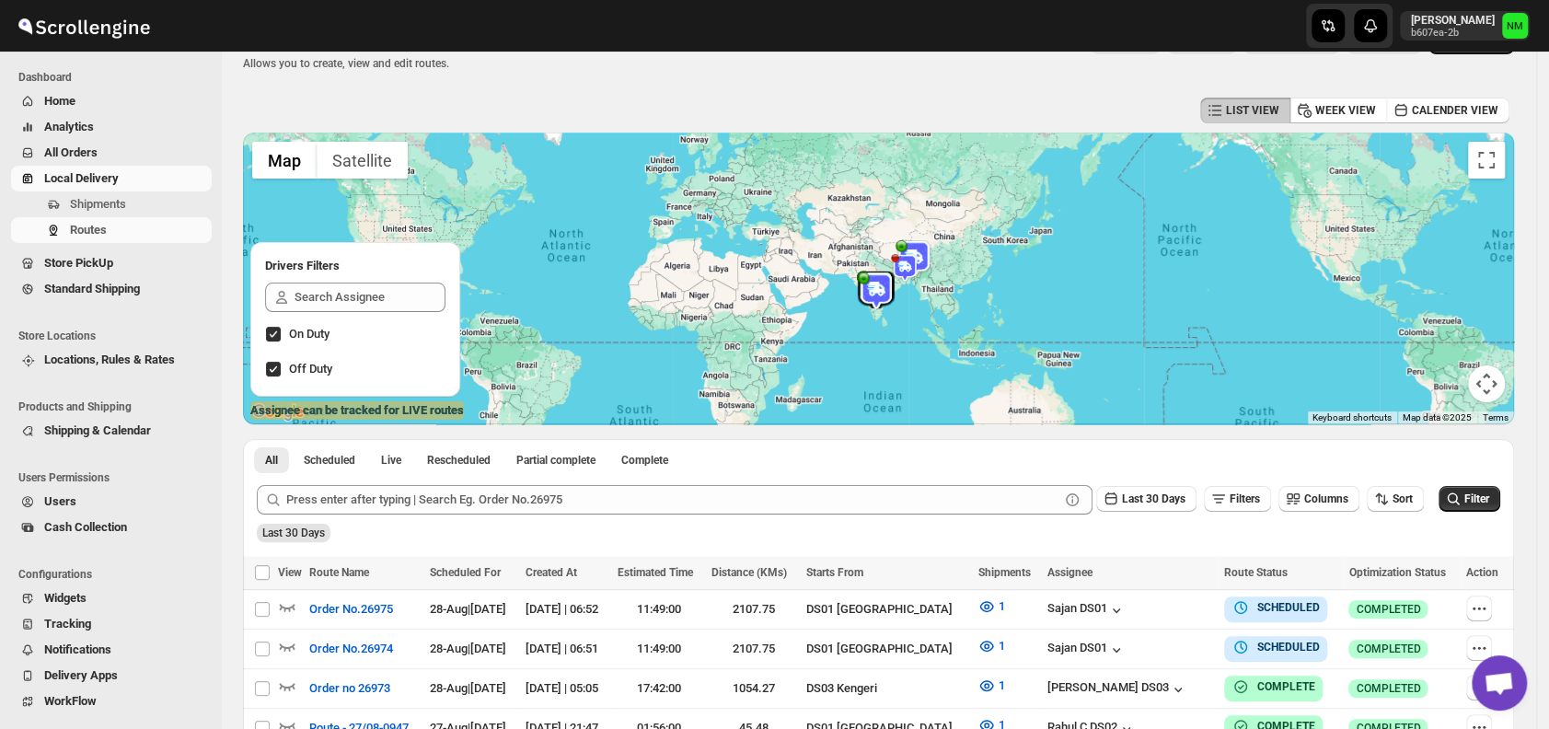
scroll to position [46, 0]
